Goal: Information Seeking & Learning: Find contact information

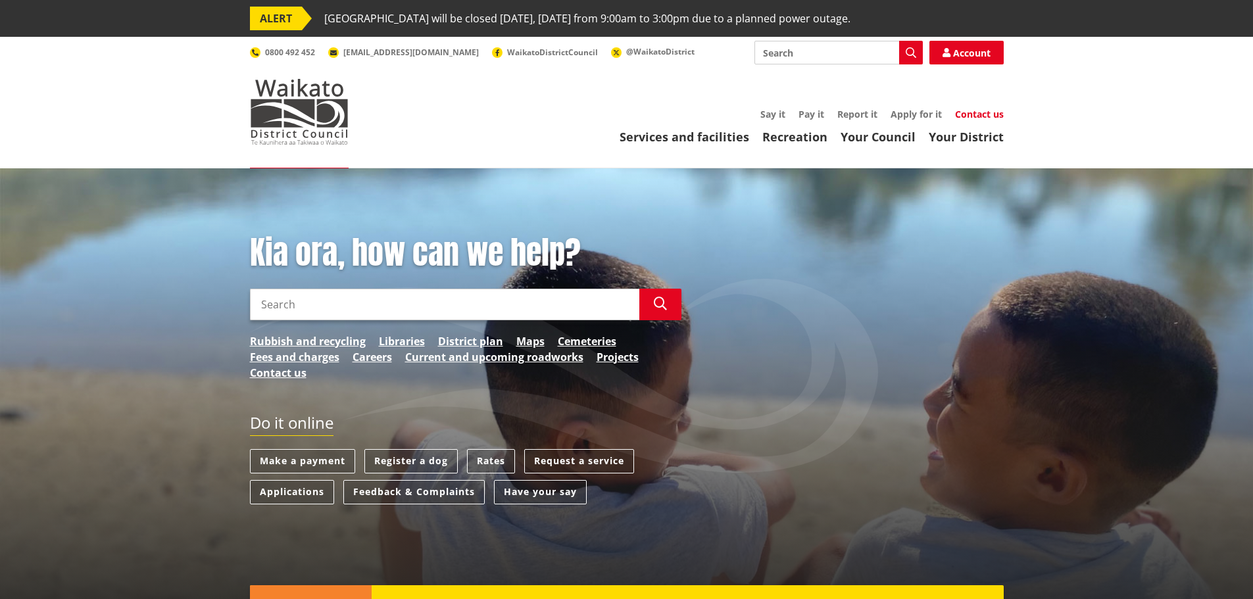
click at [977, 114] on link "Contact us" at bounding box center [979, 114] width 49 height 13
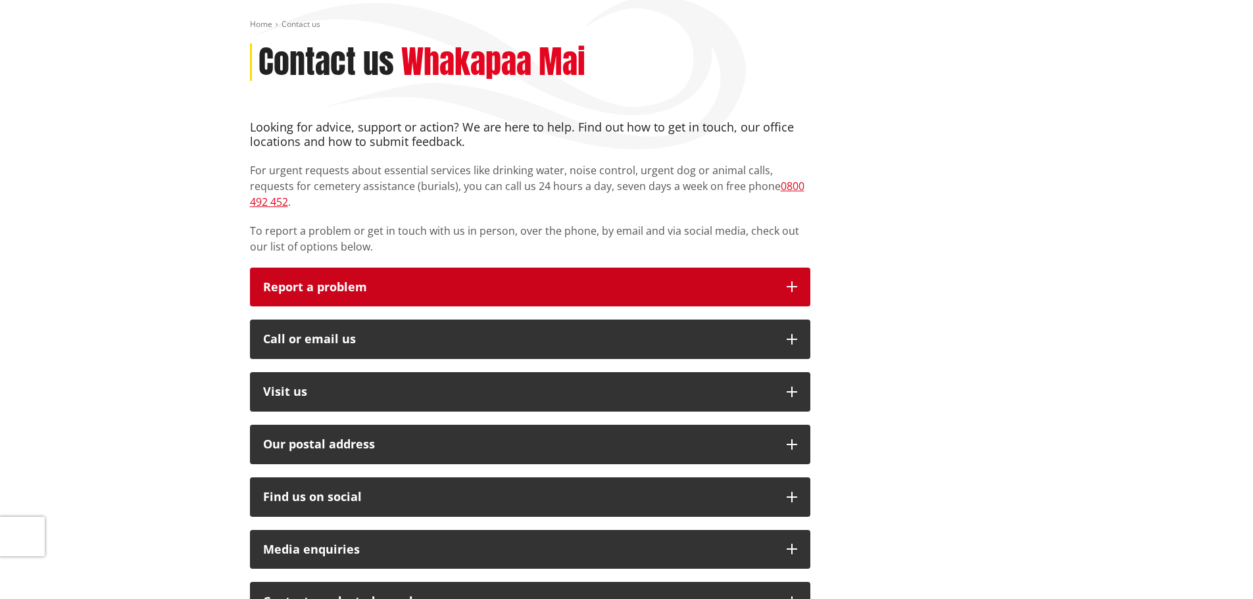
scroll to position [461, 0]
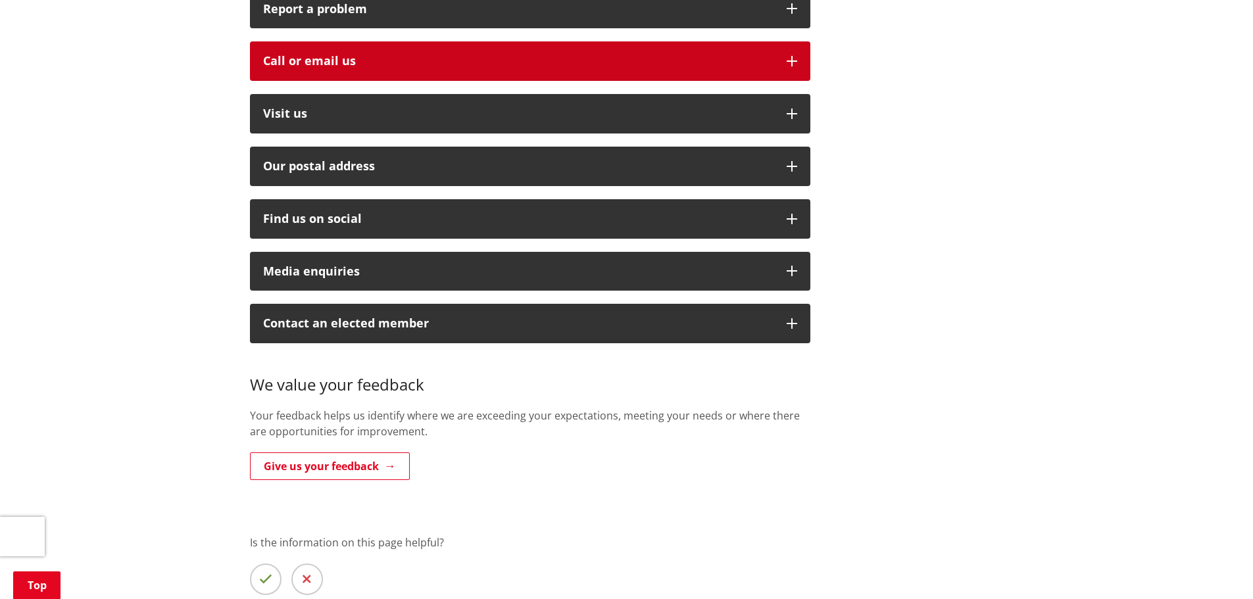
click at [401, 55] on div "Call or email us" at bounding box center [518, 61] width 511 height 13
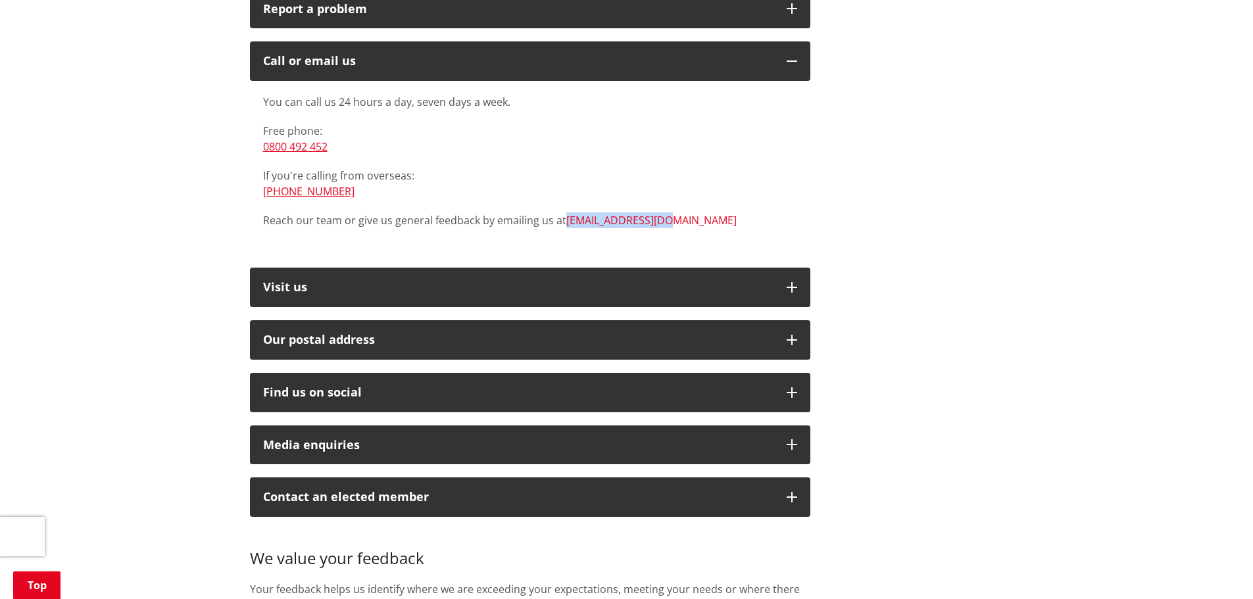
drag, startPoint x: 692, startPoint y: 205, endPoint x: 566, endPoint y: 203, distance: 125.7
click at [566, 213] on p "Reach our team or give us general feedback by emailing us at [EMAIL_ADDRESS][DO…" at bounding box center [530, 221] width 534 height 16
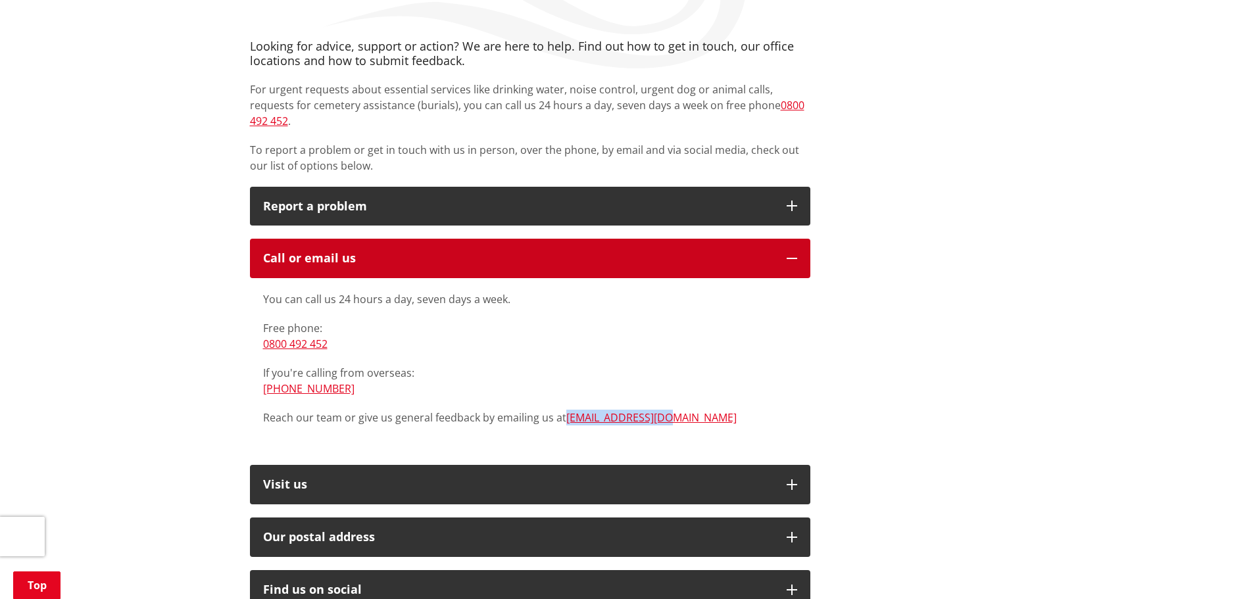
scroll to position [66, 0]
